Goal: Task Accomplishment & Management: Use online tool/utility

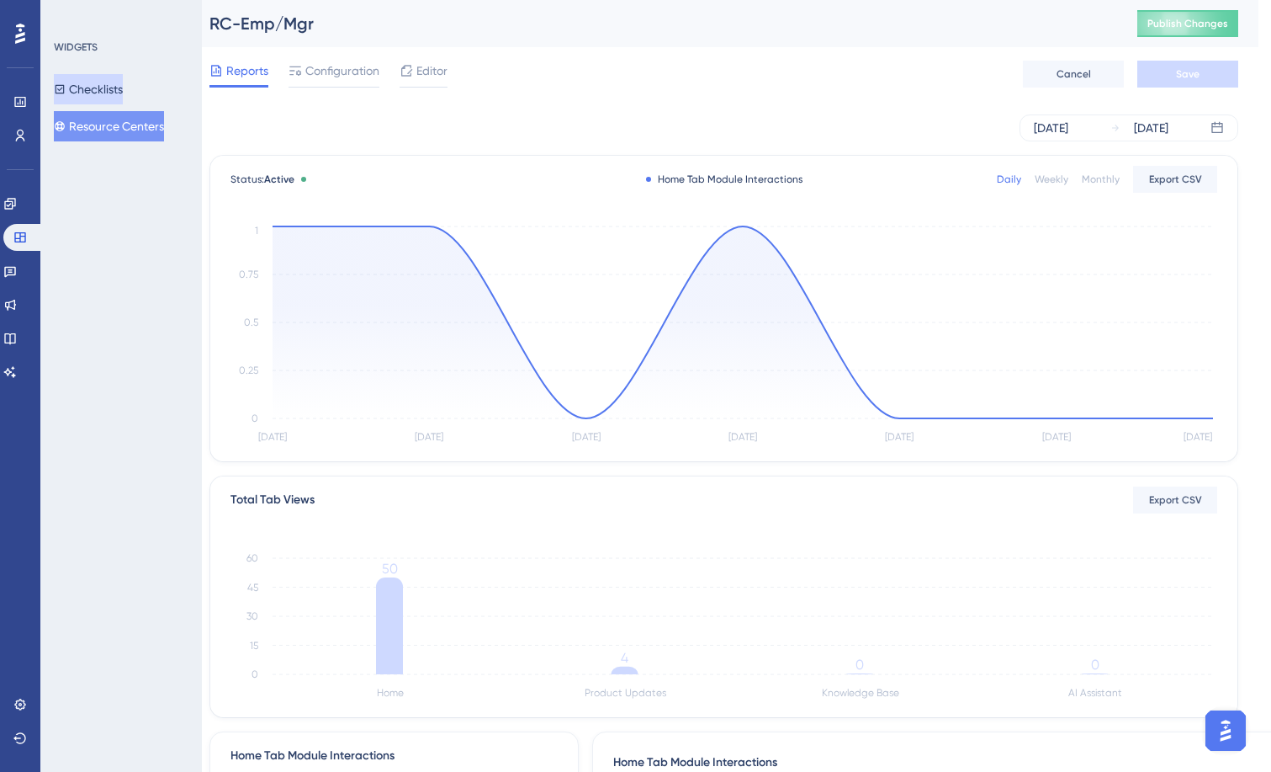
click at [100, 89] on button "Checklists" at bounding box center [88, 89] width 69 height 30
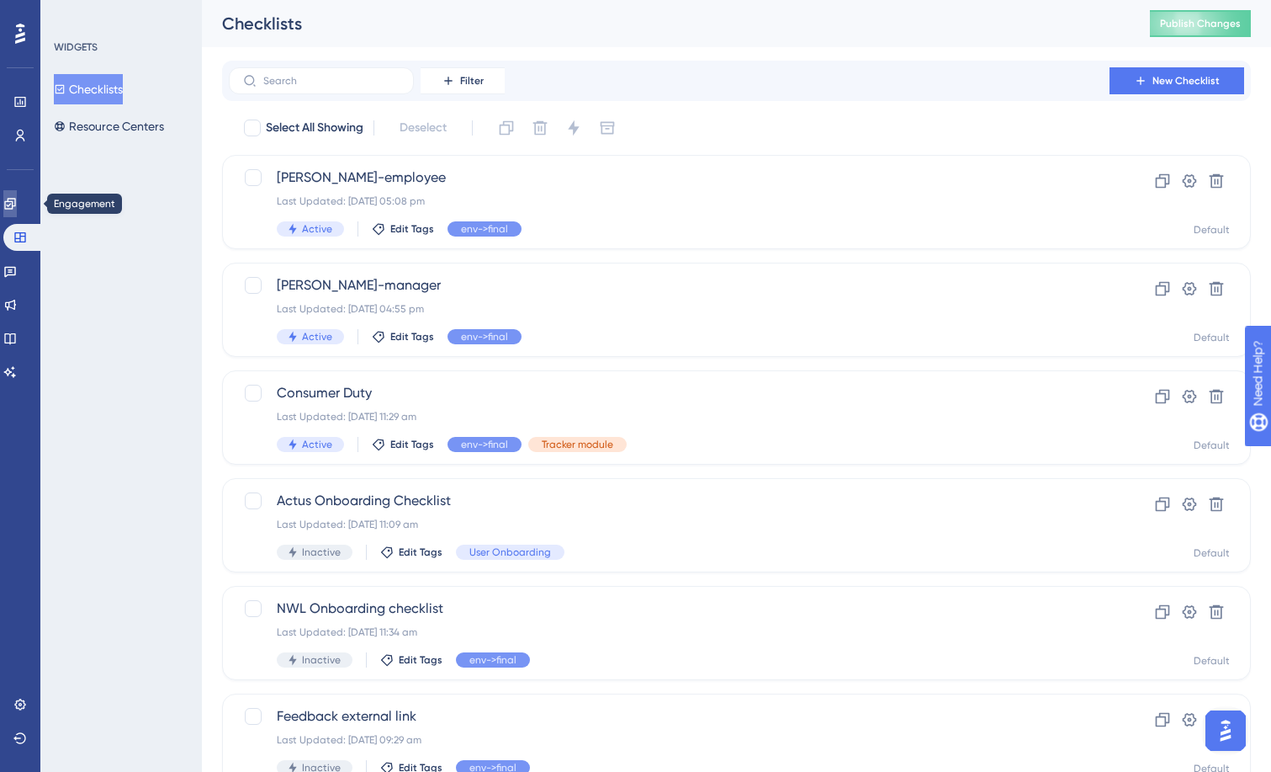
click at [17, 208] on icon at bounding box center [9, 203] width 13 height 13
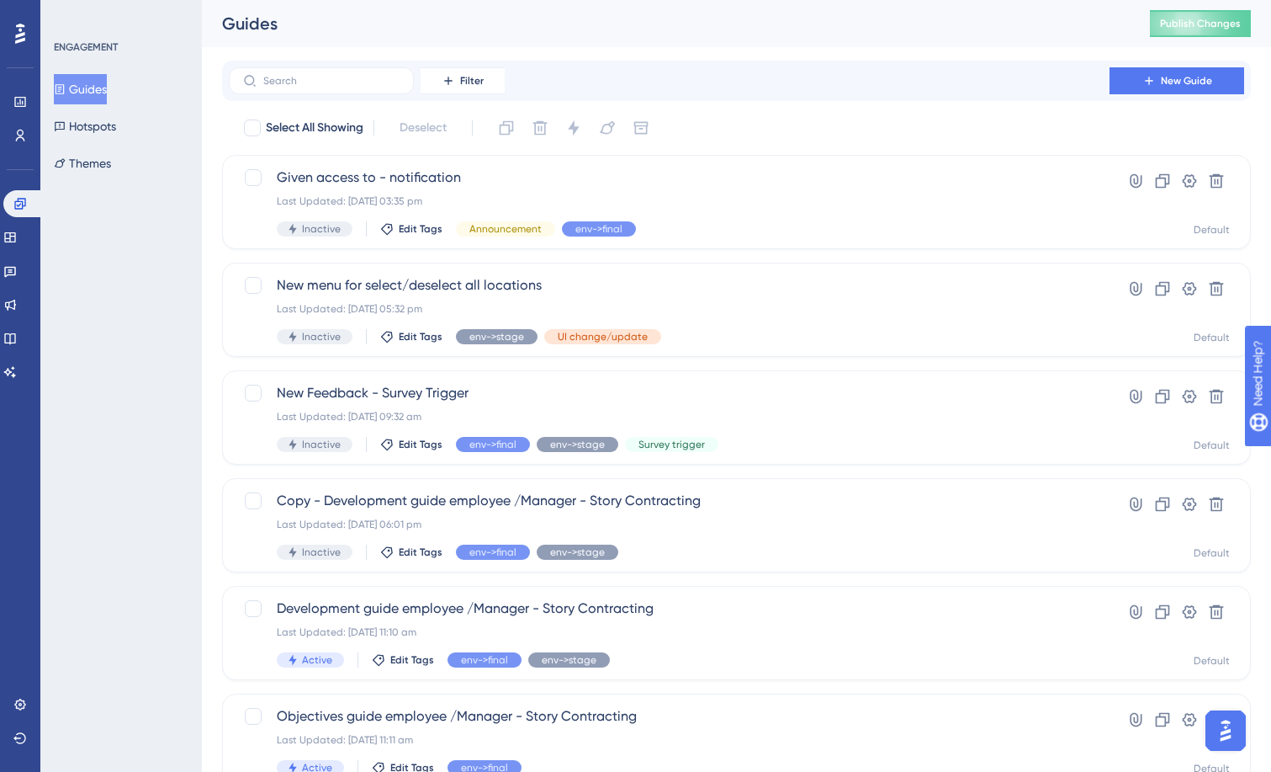
click at [93, 88] on button "Guides" at bounding box center [80, 89] width 53 height 30
click at [438, 89] on button "Filter" at bounding box center [463, 80] width 84 height 27
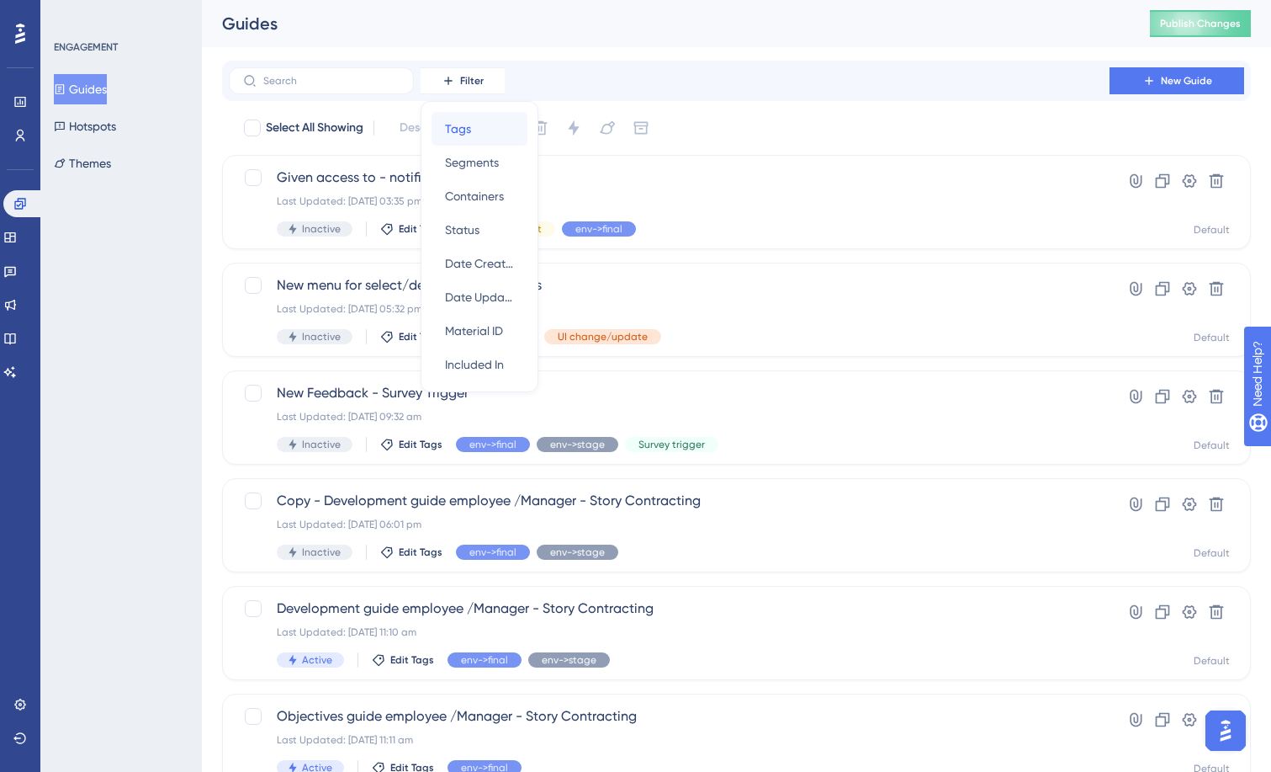
click at [454, 125] on span "Tags" at bounding box center [458, 129] width 26 height 20
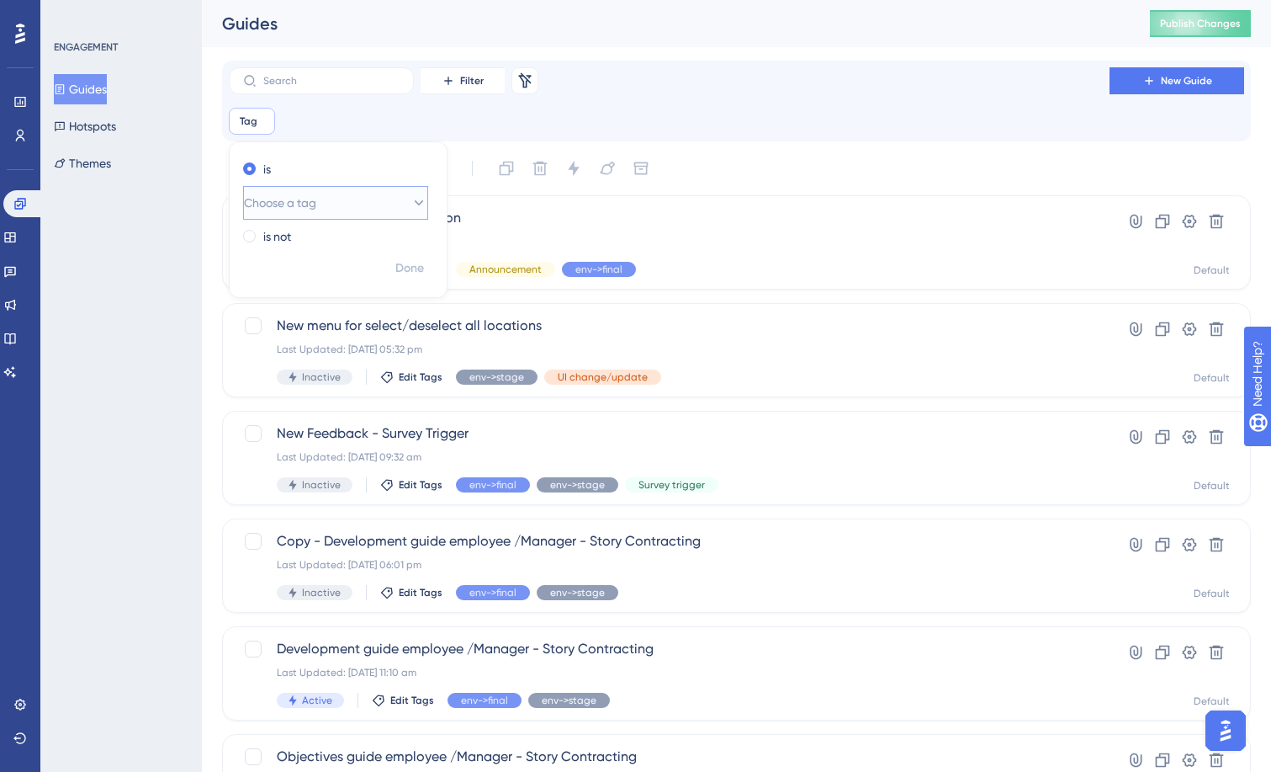
click at [349, 198] on button "Choose a tag" at bounding box center [335, 203] width 185 height 34
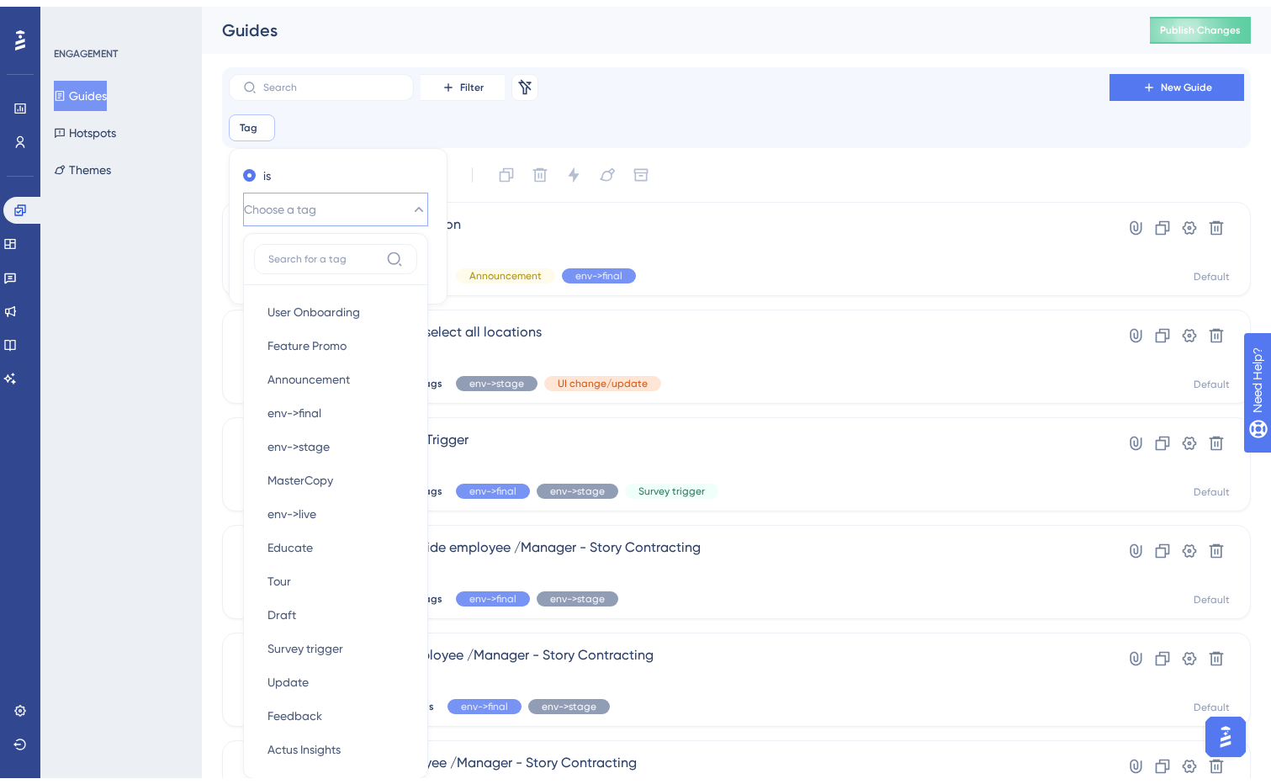
scroll to position [114, 0]
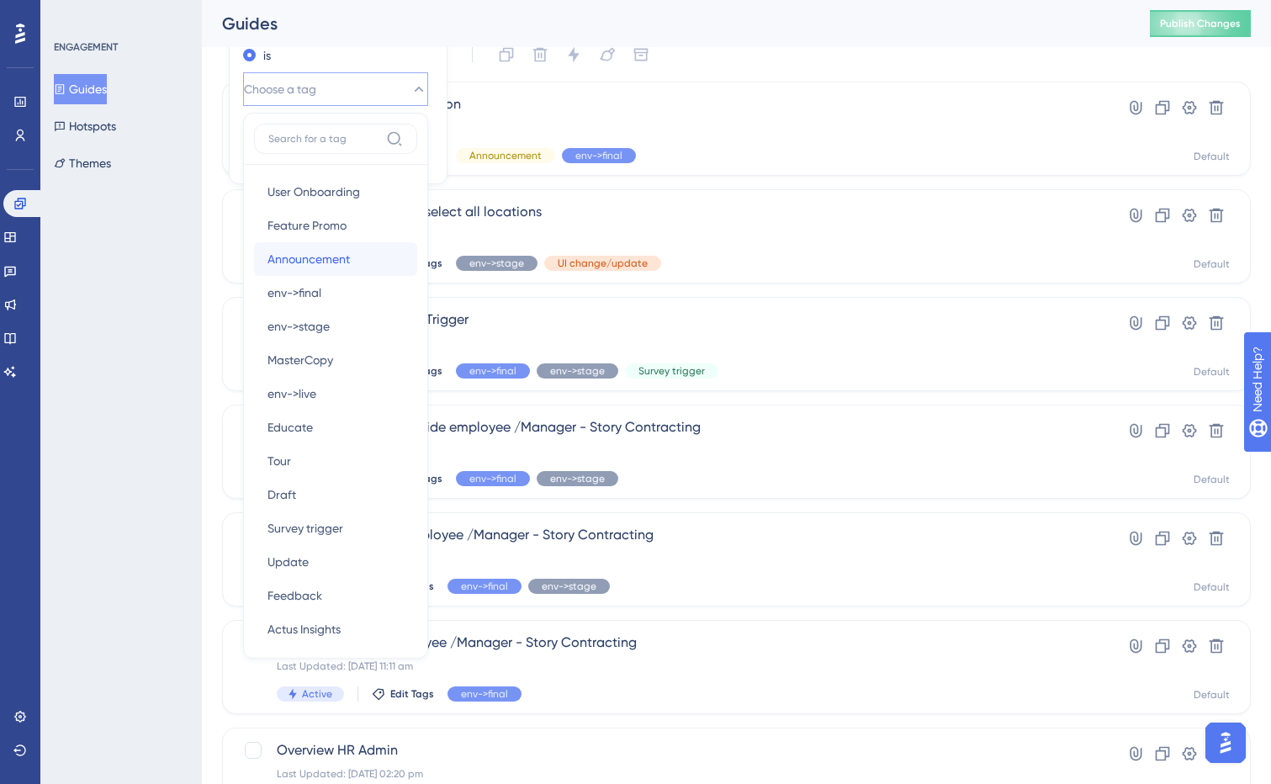
click at [310, 257] on span "Announcement" at bounding box center [309, 259] width 82 height 20
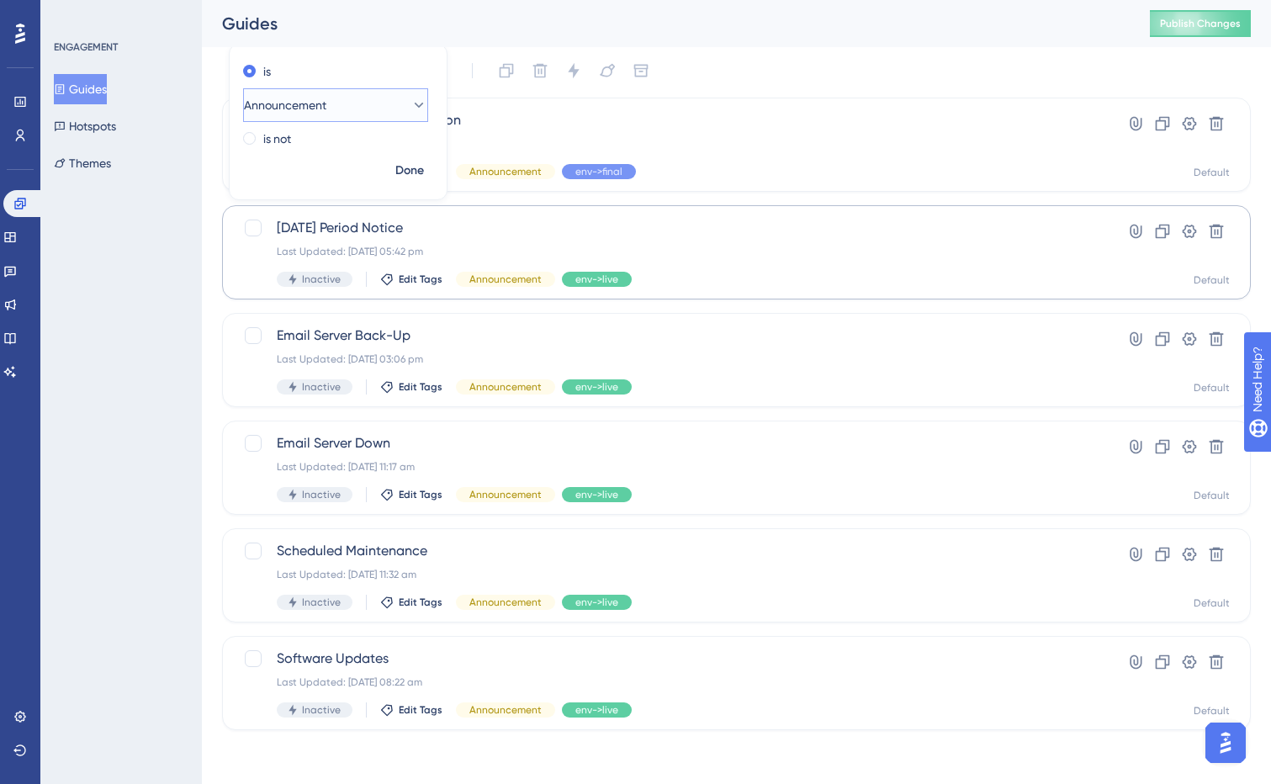
scroll to position [98, 0]
click at [404, 168] on span "Done" at bounding box center [409, 171] width 29 height 20
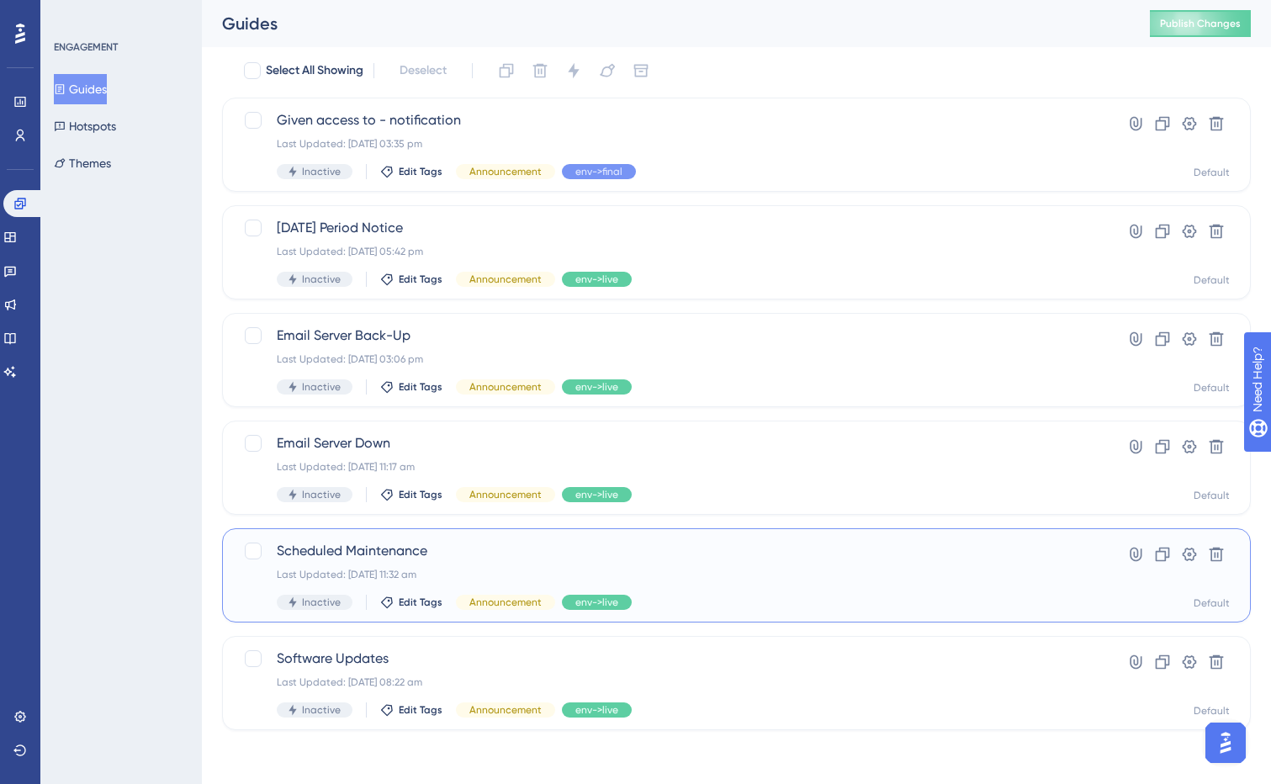
click at [363, 559] on span "Scheduled Maintenance" at bounding box center [669, 551] width 785 height 20
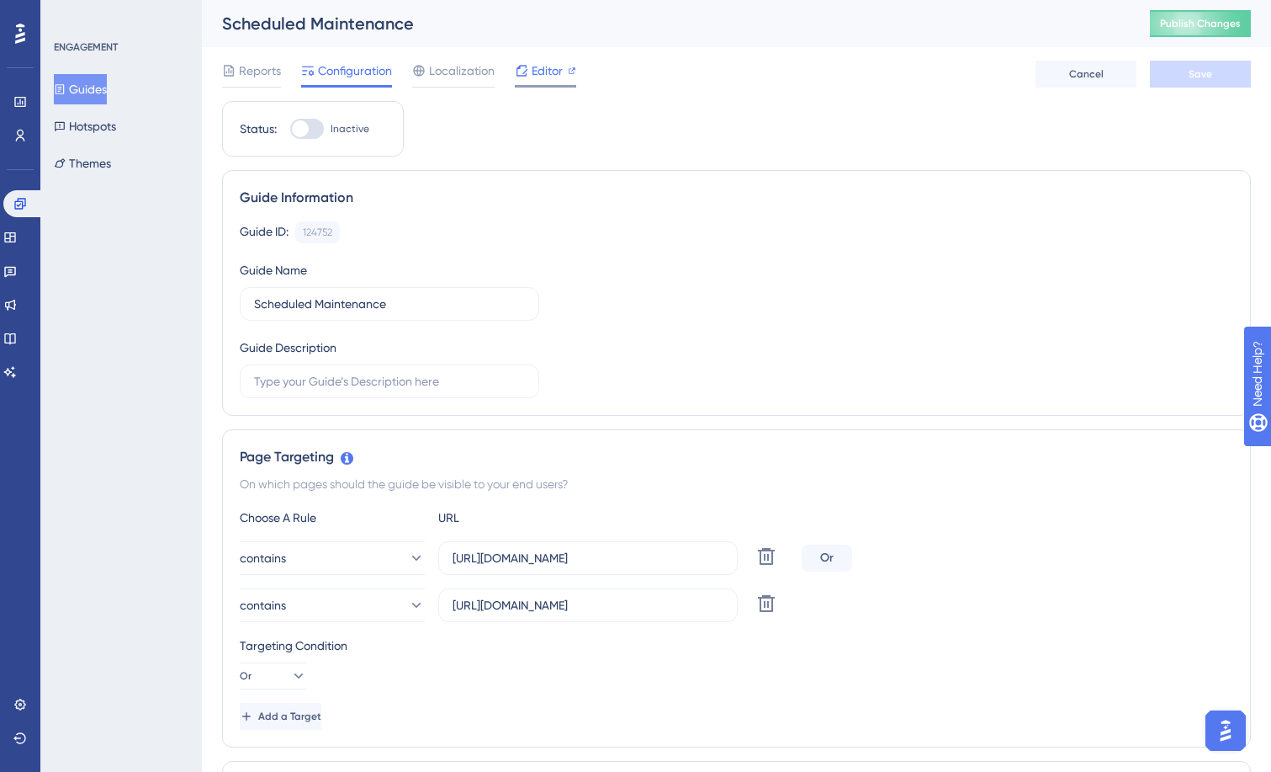
click at [548, 74] on span "Editor" at bounding box center [547, 71] width 31 height 20
